Goal: Communication & Community: Answer question/provide support

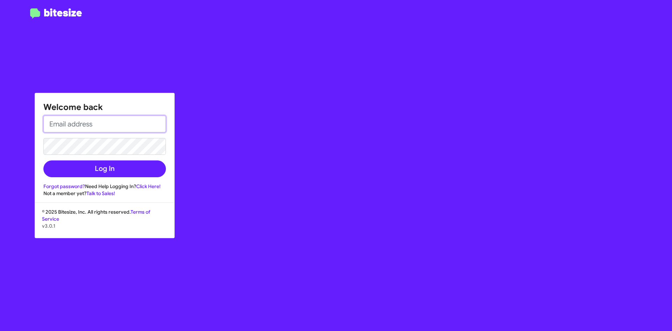
type input "[EMAIL_ADDRESS][DOMAIN_NAME]"
click at [113, 126] on input "[EMAIL_ADDRESS][DOMAIN_NAME]" at bounding box center [104, 123] width 122 height 17
click at [213, 101] on div "Welcome back [EMAIL_ADDRESS][DOMAIN_NAME] Log In Forgot password? Need Help Log…" at bounding box center [392, 165] width 560 height 331
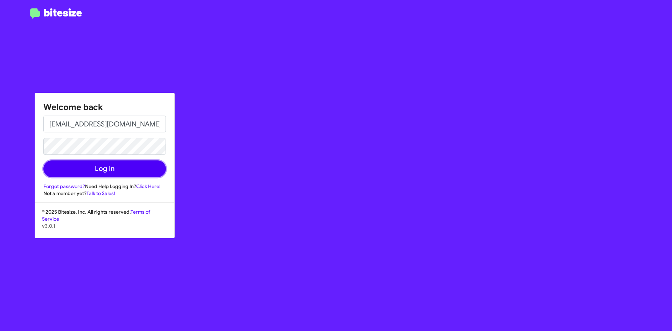
click at [130, 166] on button "Log In" at bounding box center [104, 168] width 122 height 17
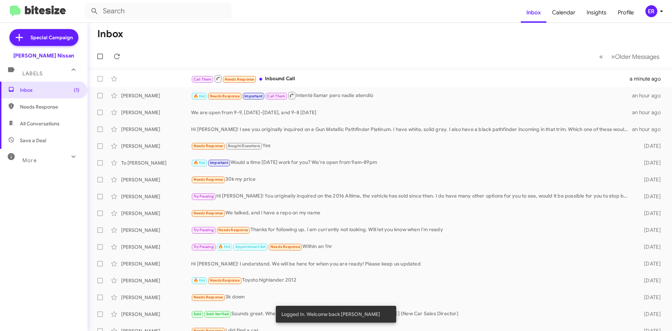
click at [256, 19] on form at bounding box center [303, 11] width 436 height 17
click at [433, 81] on div "Call Them Needs Response Inbound Call" at bounding box center [414, 78] width 447 height 9
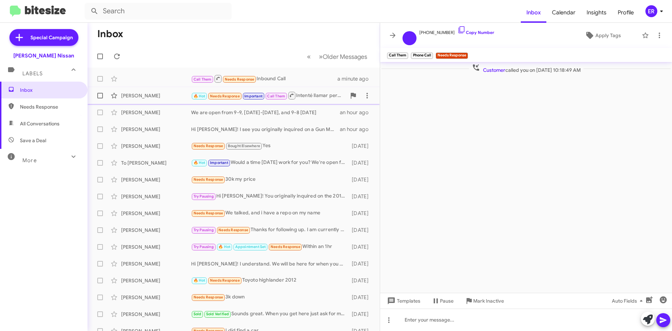
click at [165, 95] on div "[PERSON_NAME]" at bounding box center [156, 95] width 70 height 7
